Goal: Task Accomplishment & Management: Use online tool/utility

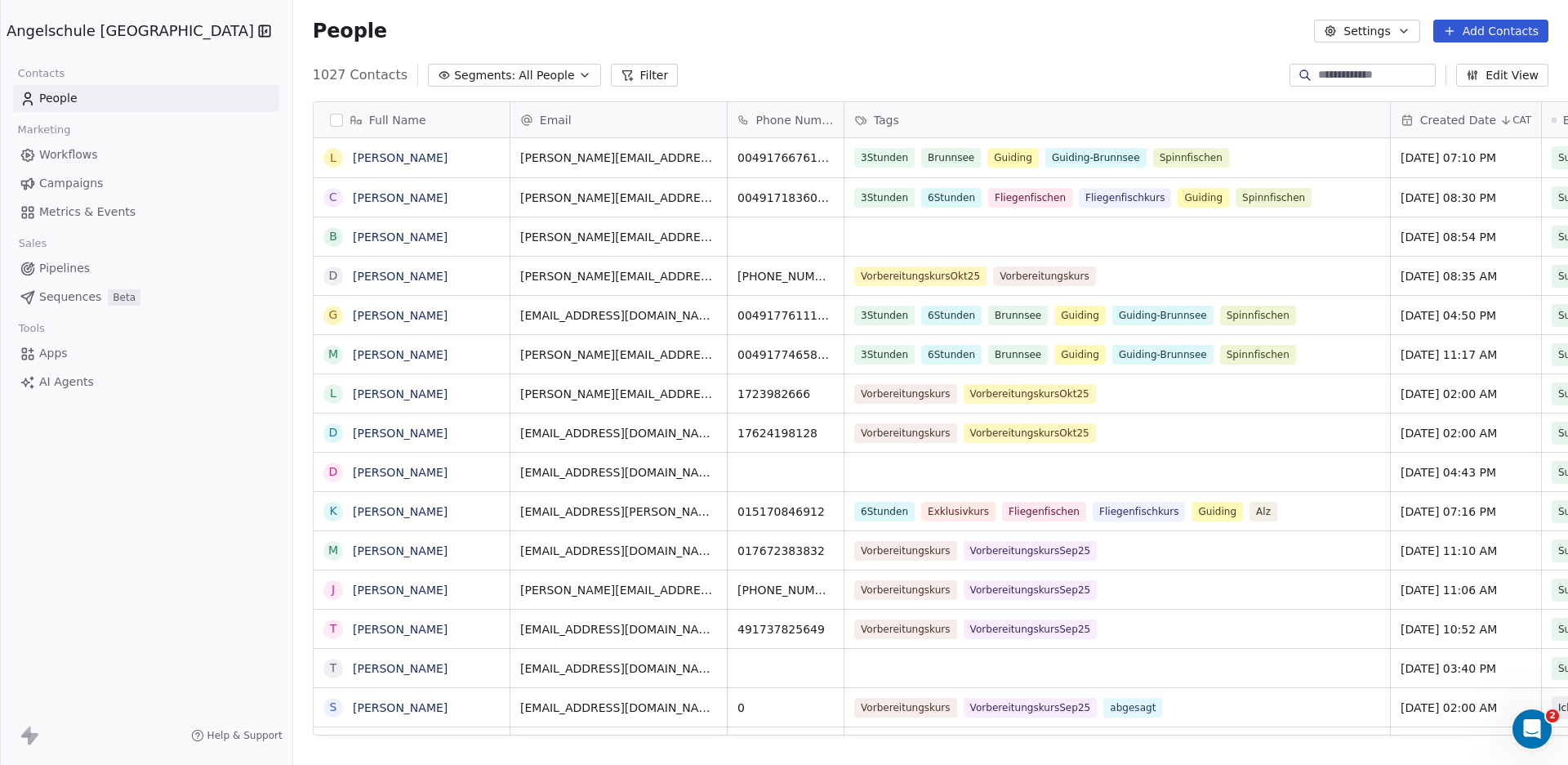
scroll to position [658, 1334]
click at [68, 184] on span "Campaigns" at bounding box center [71, 183] width 64 height 17
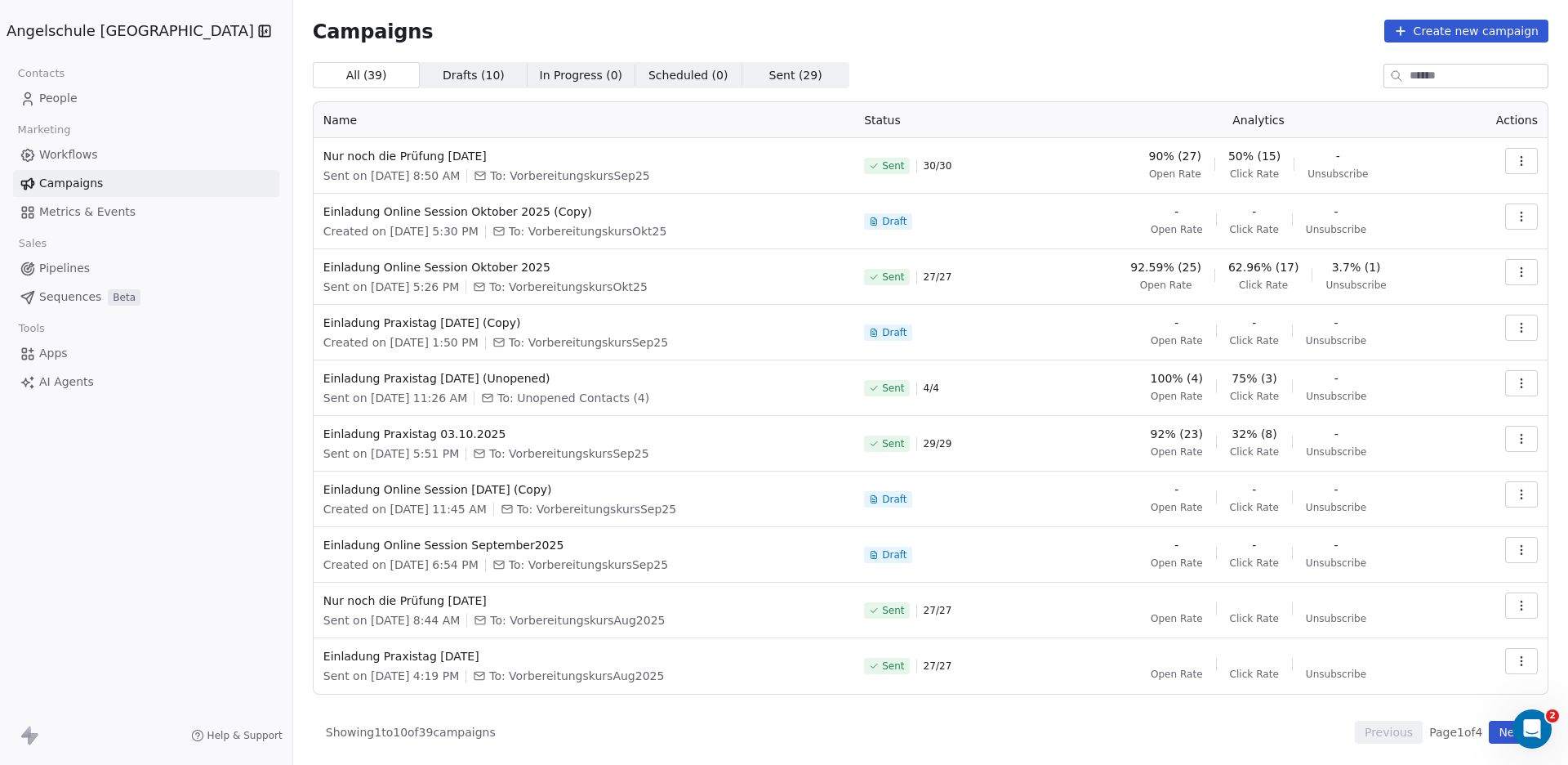
click at [443, 77] on span "Drafts ( 10 )" at bounding box center [474, 75] width 62 height 17
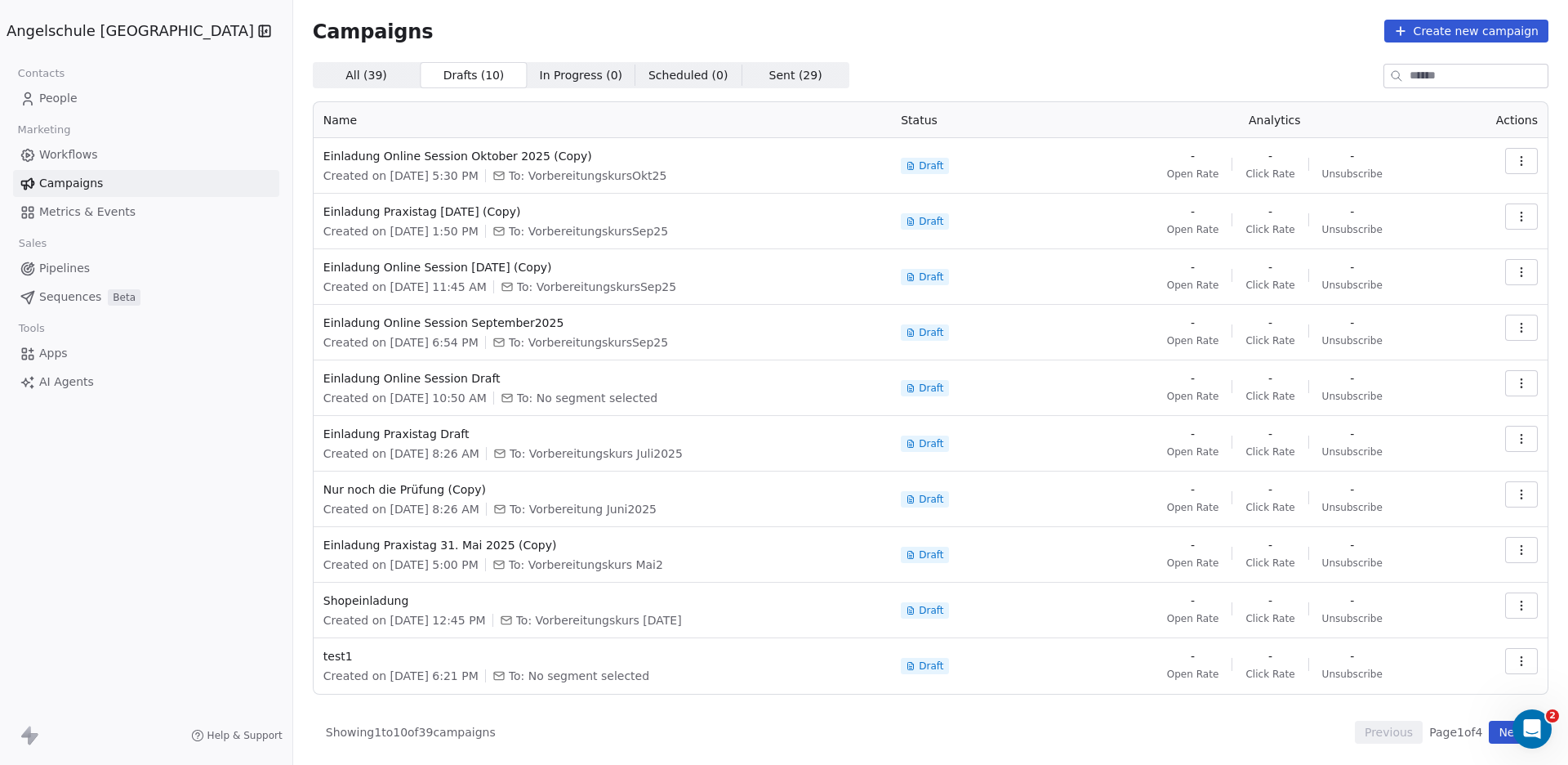
click at [769, 75] on span "Sent ( 29 )" at bounding box center [796, 75] width 53 height 17
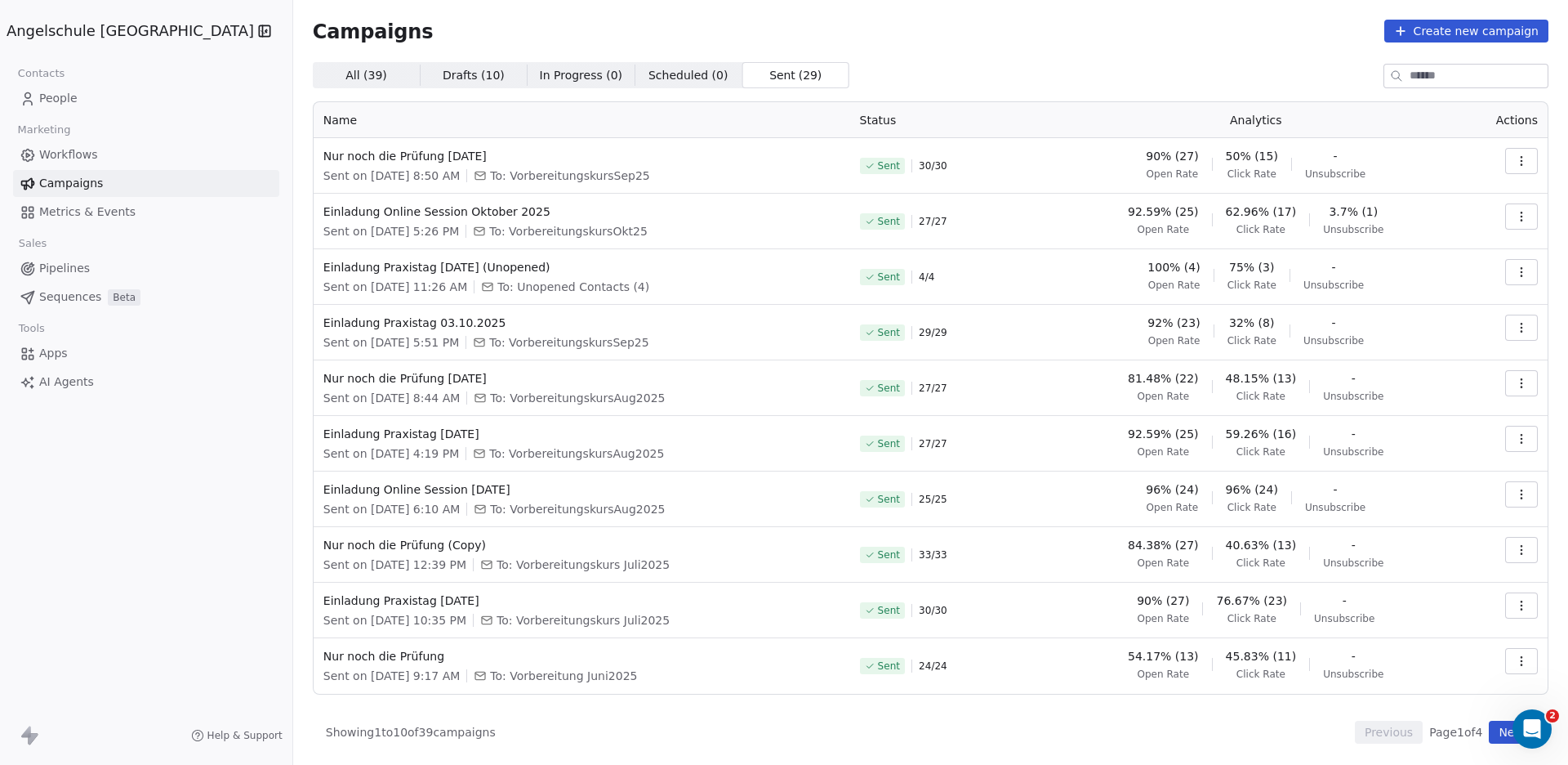
click at [1500, 733] on button "Next" at bounding box center [1512, 732] width 46 height 23
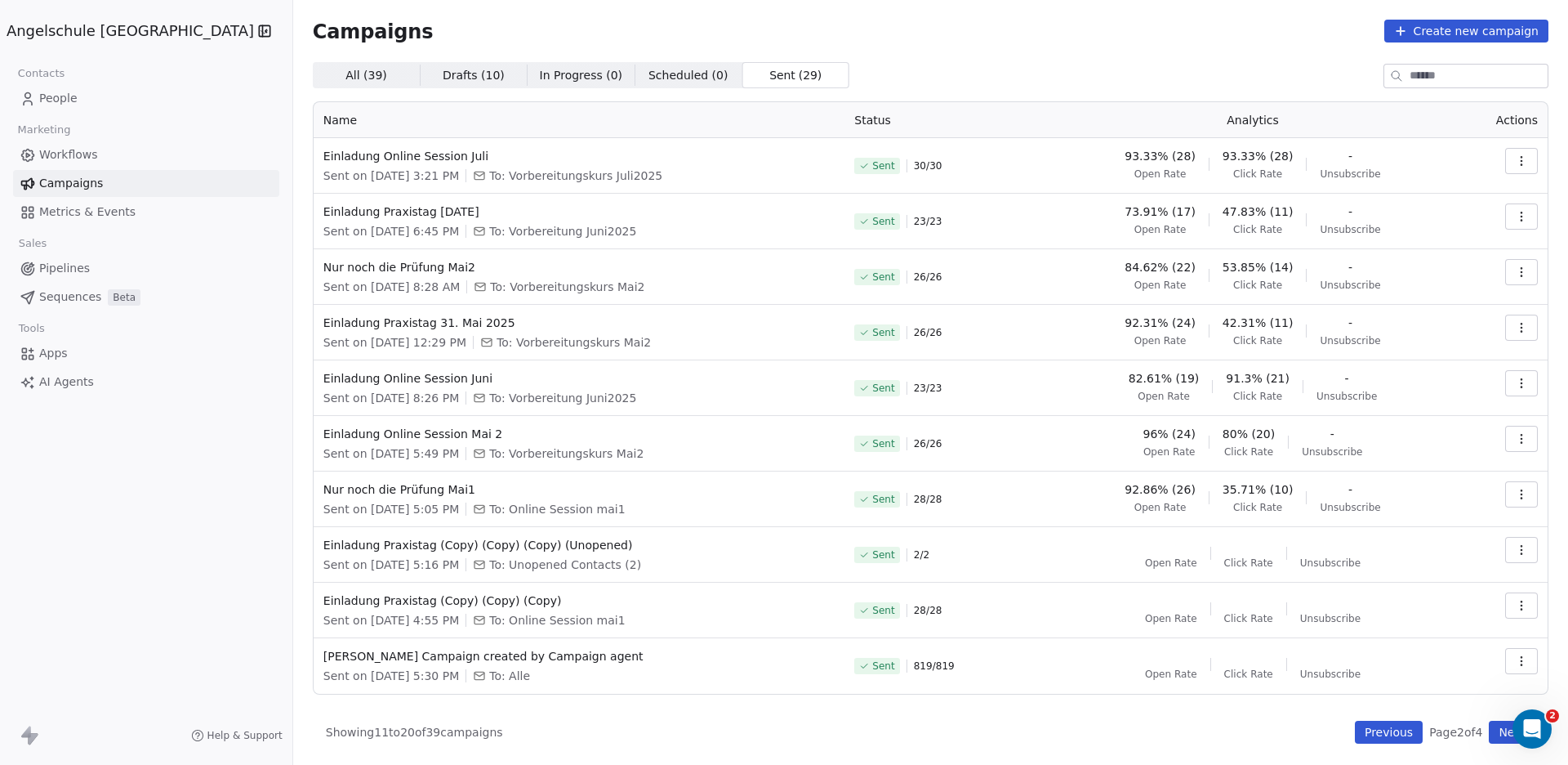
click at [1524, 658] on icon "button" at bounding box center [1522, 661] width 13 height 13
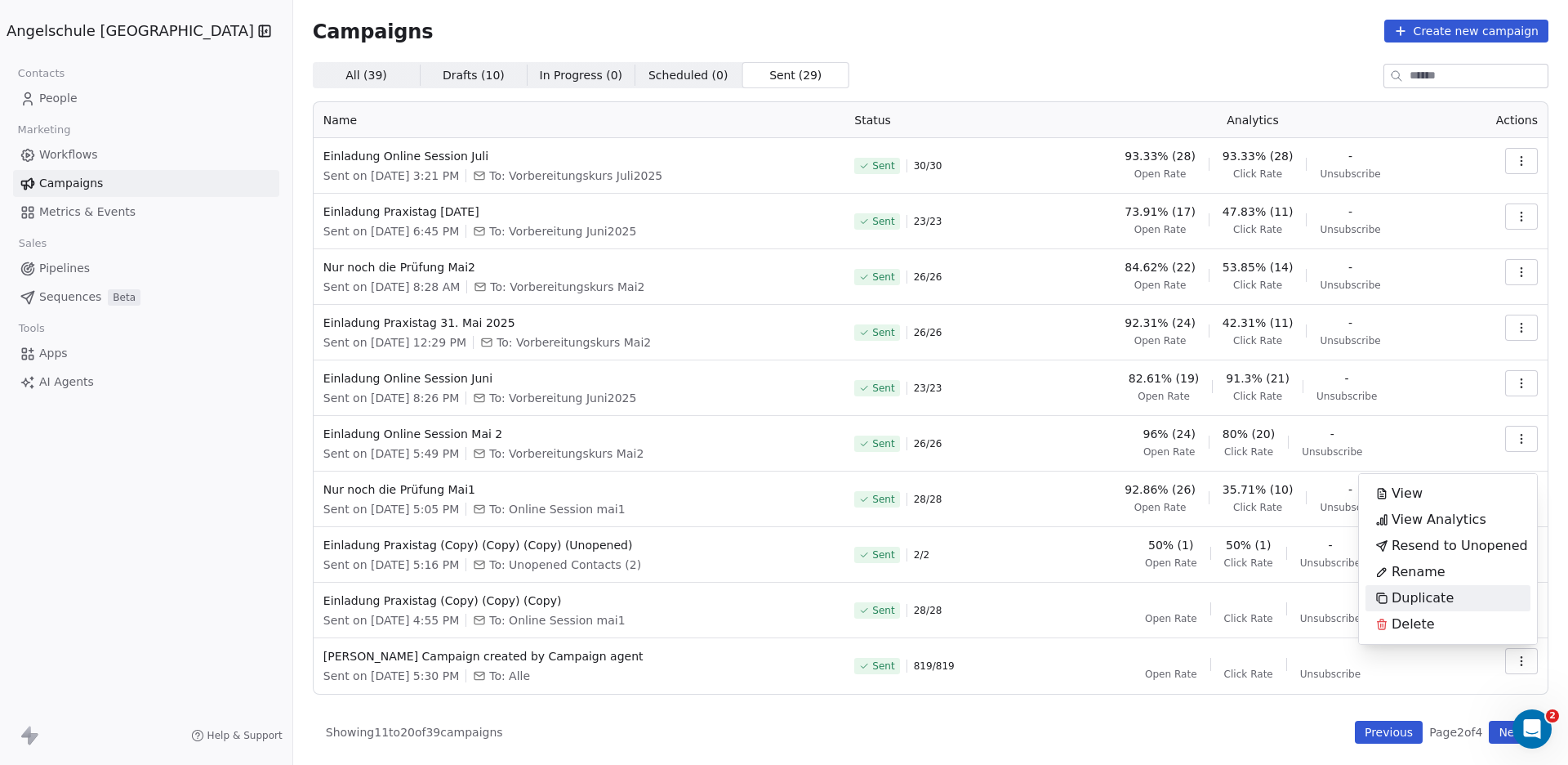
click at [1405, 600] on span "Duplicate" at bounding box center [1423, 598] width 62 height 20
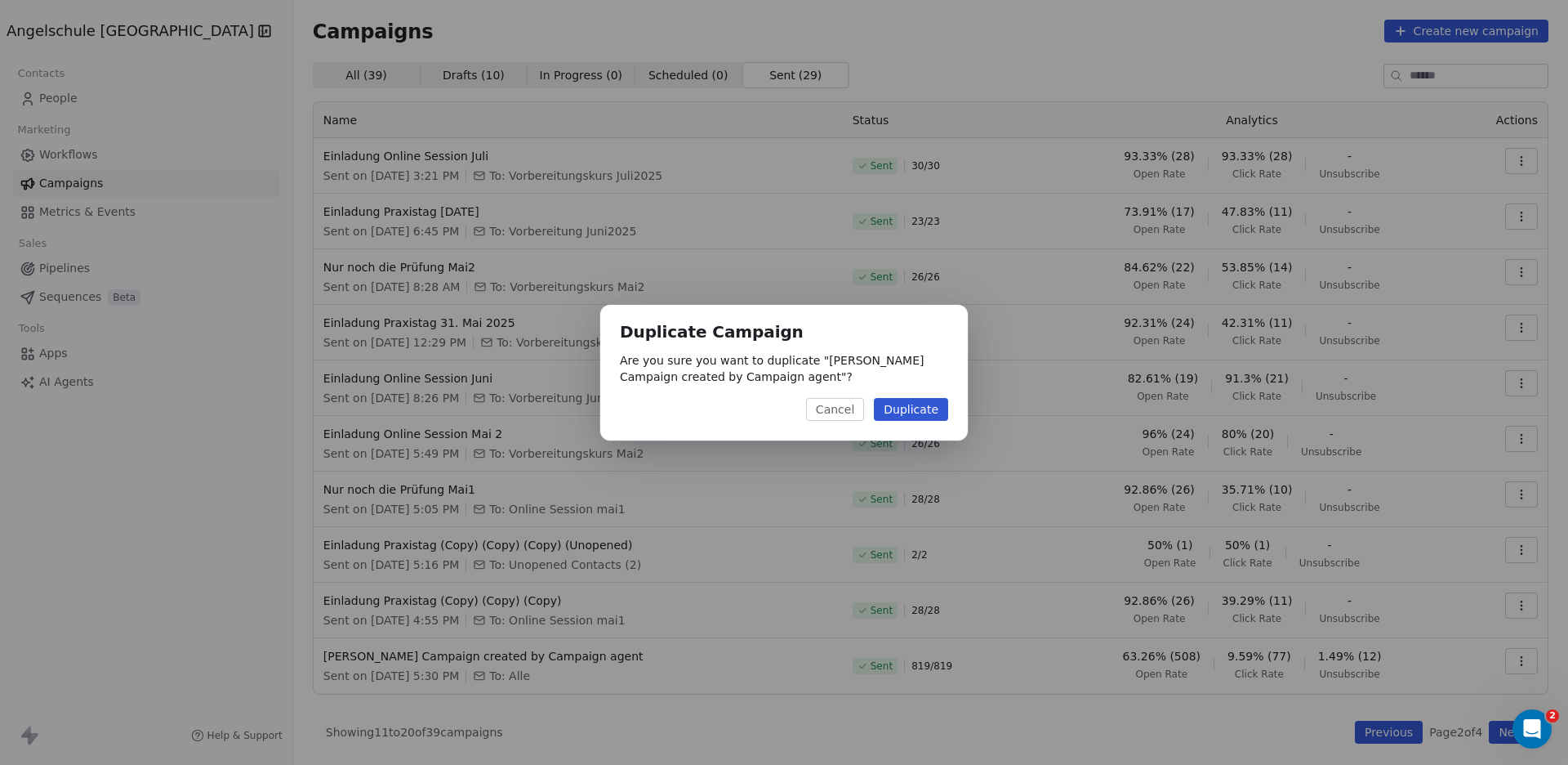
click at [913, 408] on button "Duplicate" at bounding box center [912, 409] width 75 height 23
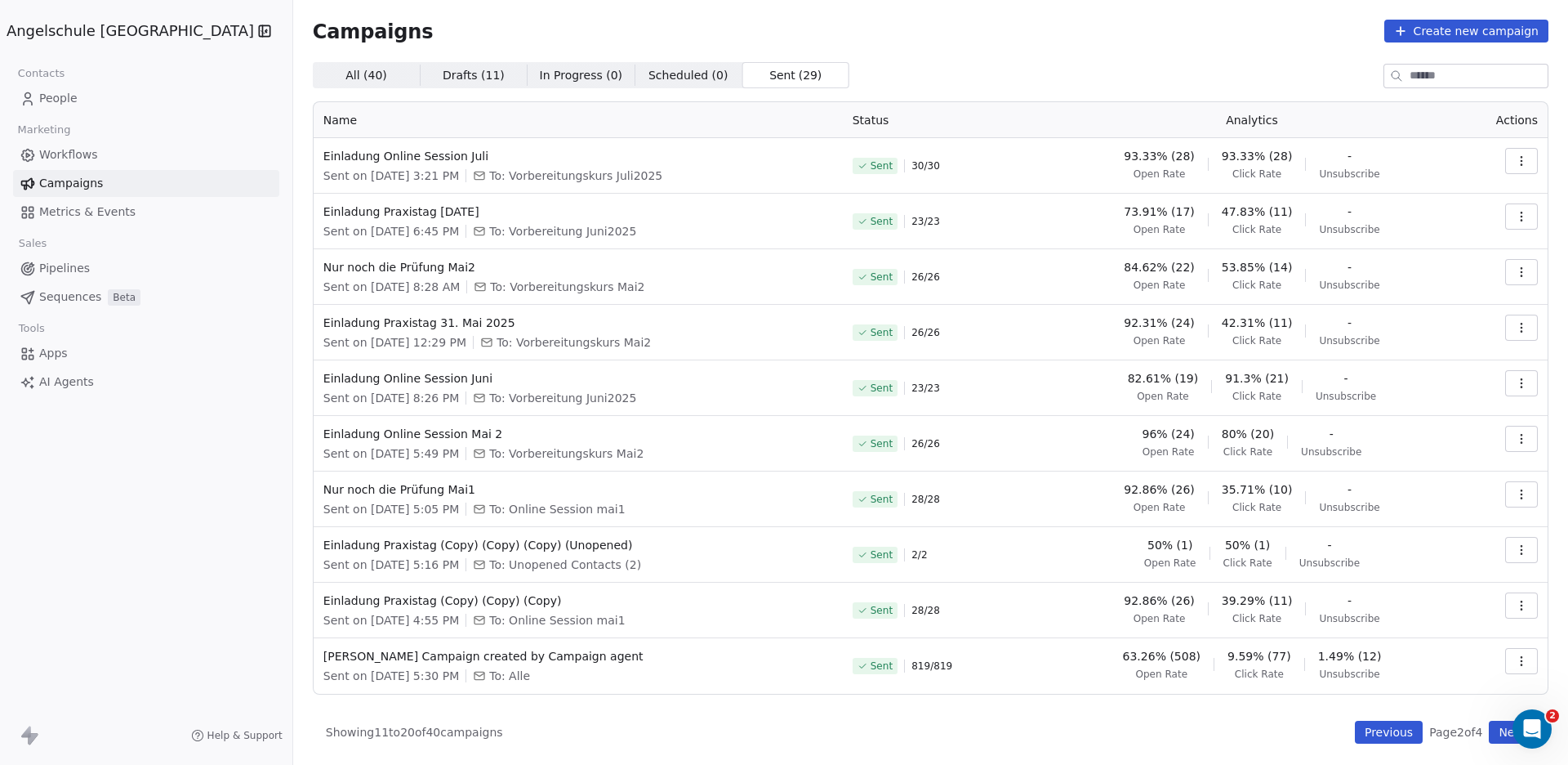
click at [1390, 728] on button "Previous" at bounding box center [1389, 732] width 68 height 23
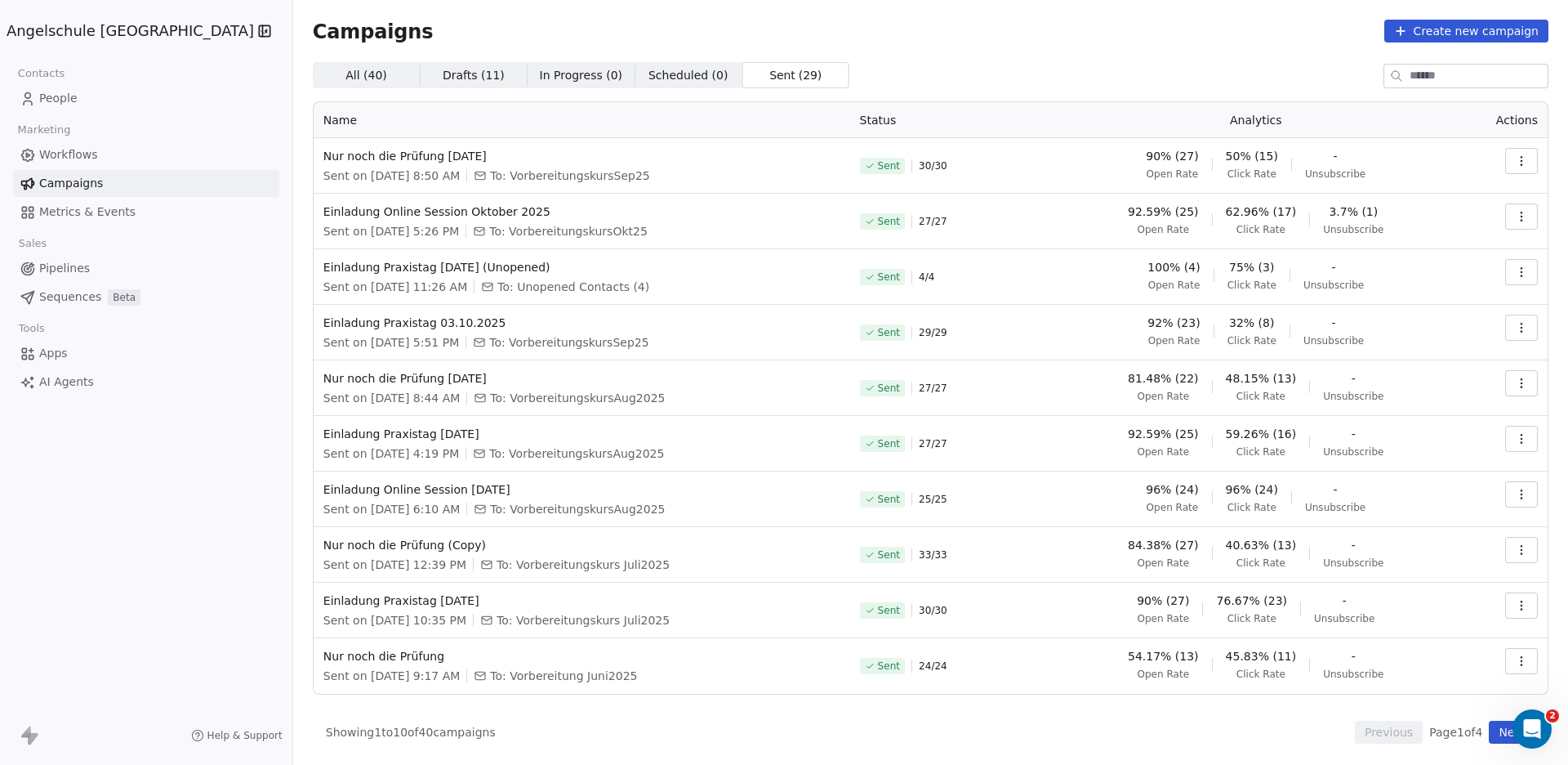
click at [420, 66] on span "Drafts ( 11 ) Drafts ( 11 )" at bounding box center [473, 75] width 107 height 26
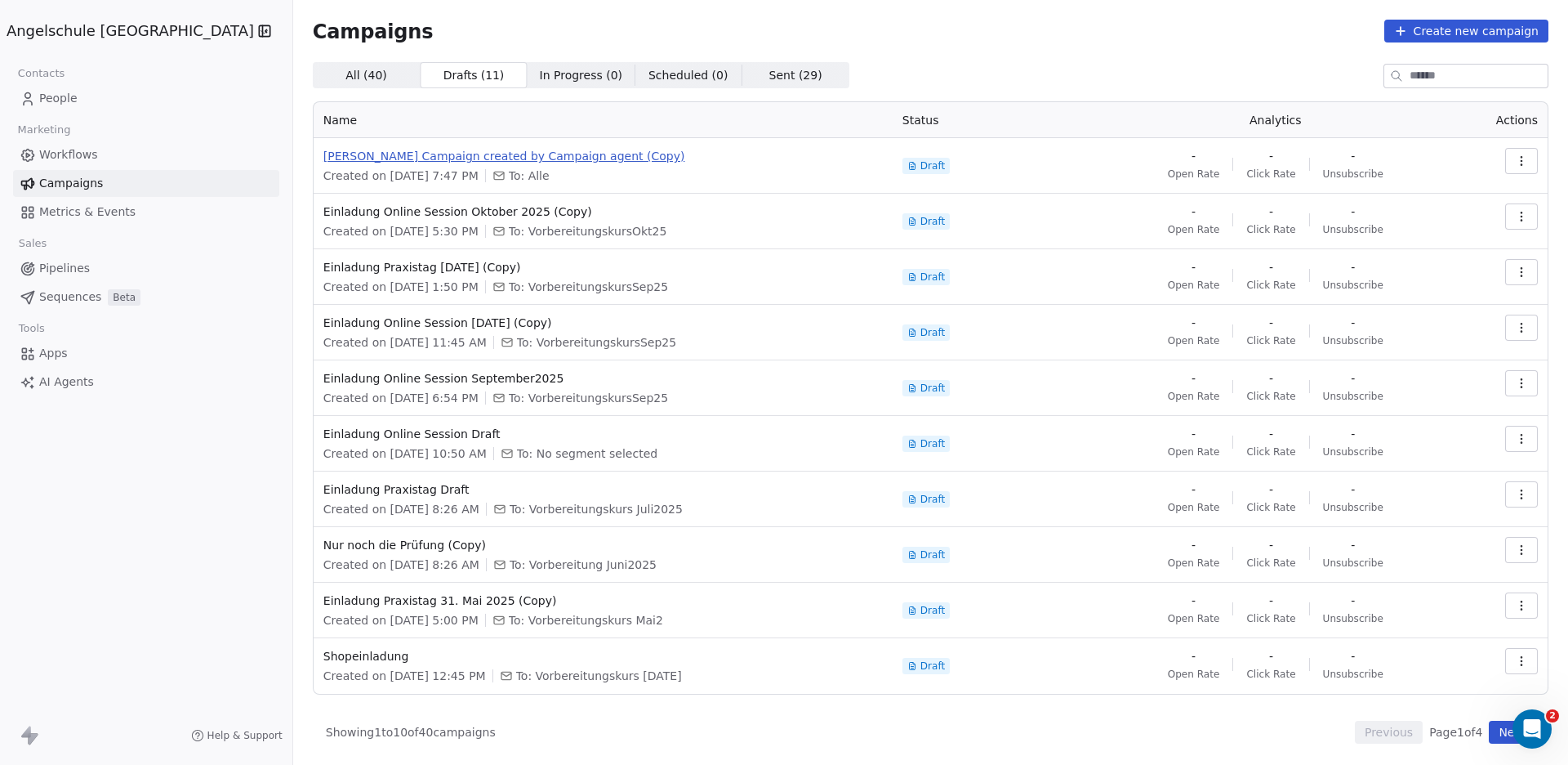
click at [419, 162] on span "[PERSON_NAME] Campaign created by Campaign agent (Copy)" at bounding box center [603, 156] width 559 height 16
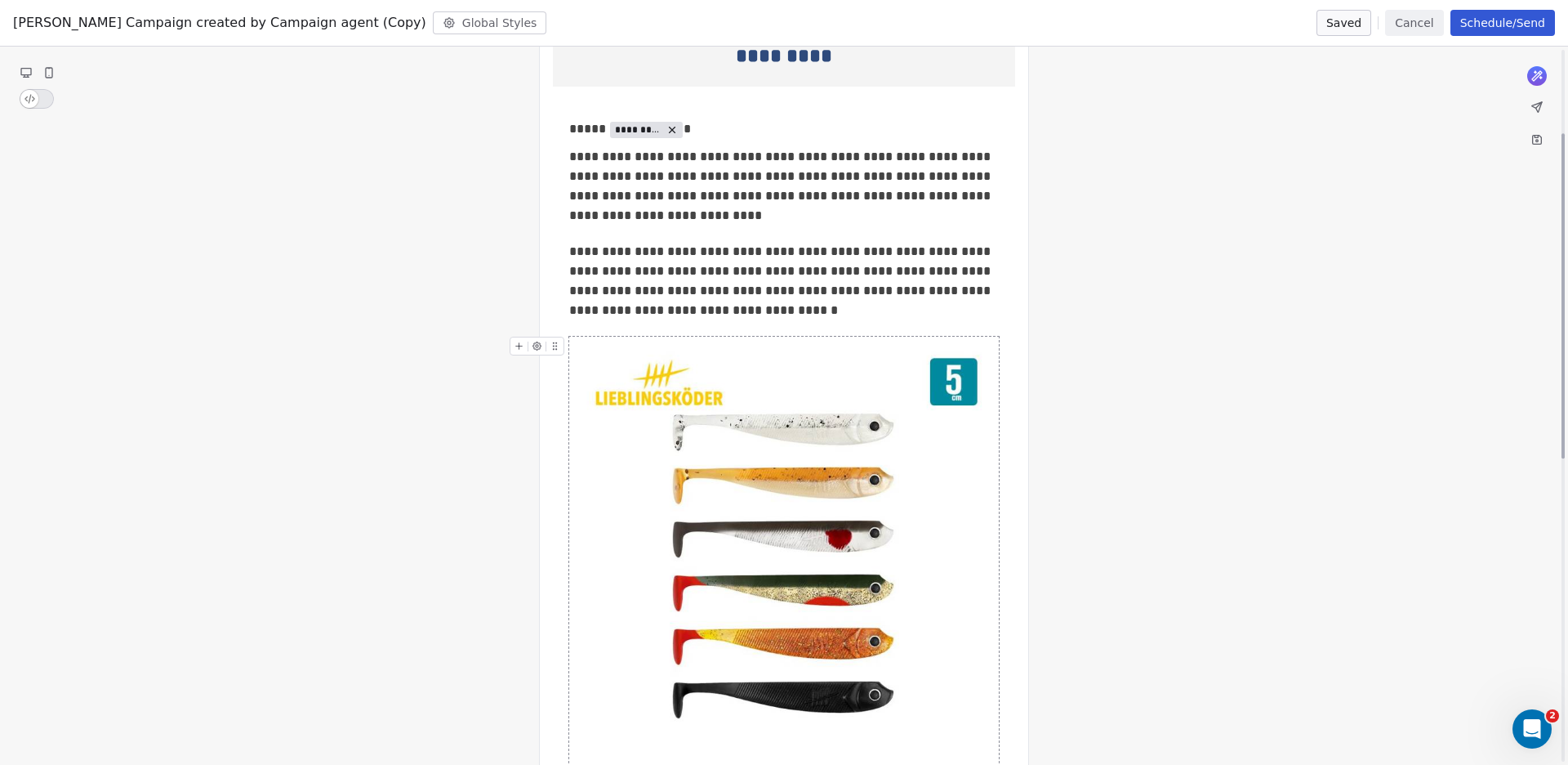
scroll to position [113, 0]
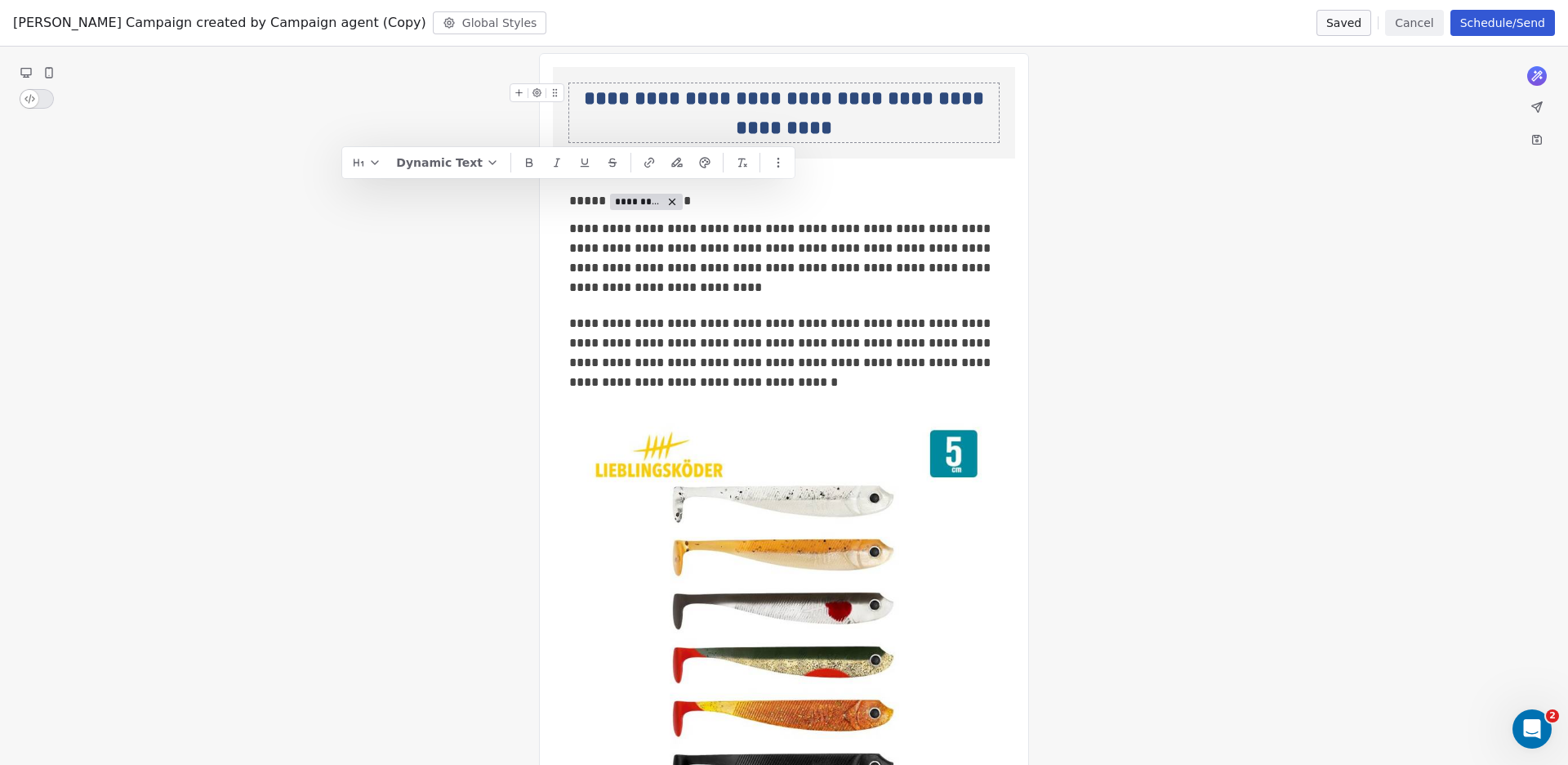
drag, startPoint x: 795, startPoint y: 127, endPoint x: 597, endPoint y: 102, distance: 199.6
click at [597, 102] on div "**********" at bounding box center [784, 113] width 430 height 59
